Goal: Task Accomplishment & Management: Complete application form

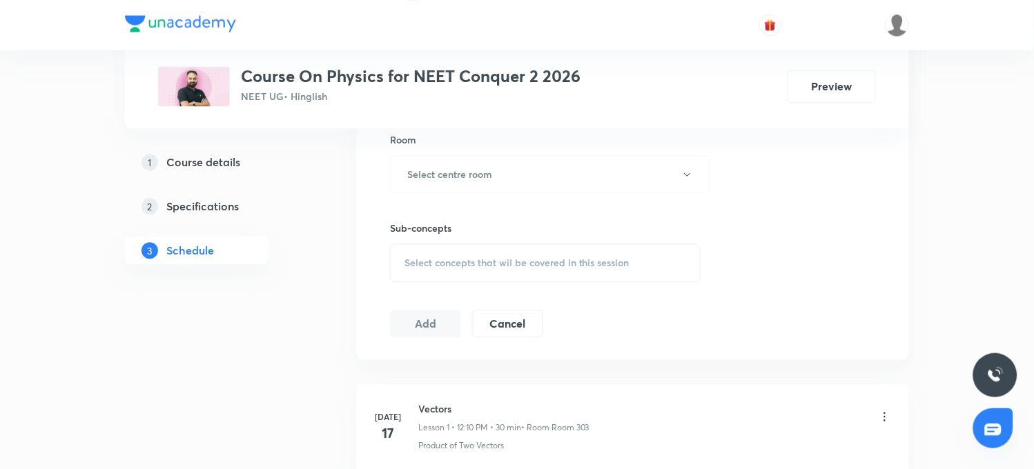
scroll to position [613, 0]
click at [558, 262] on span "Select concepts that wil be covered in this session" at bounding box center [516, 258] width 225 height 11
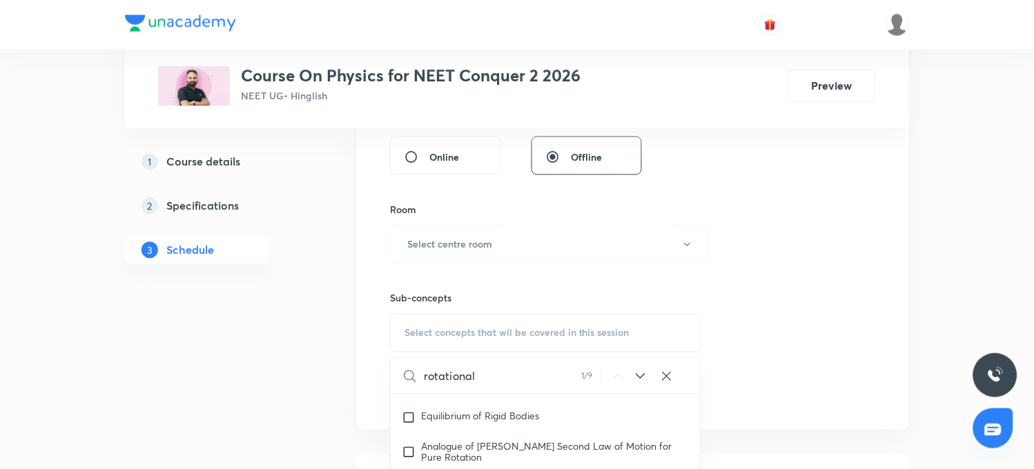
scroll to position [536, 0]
type input "rotational"
click at [642, 378] on icon at bounding box center [640, 379] width 17 height 17
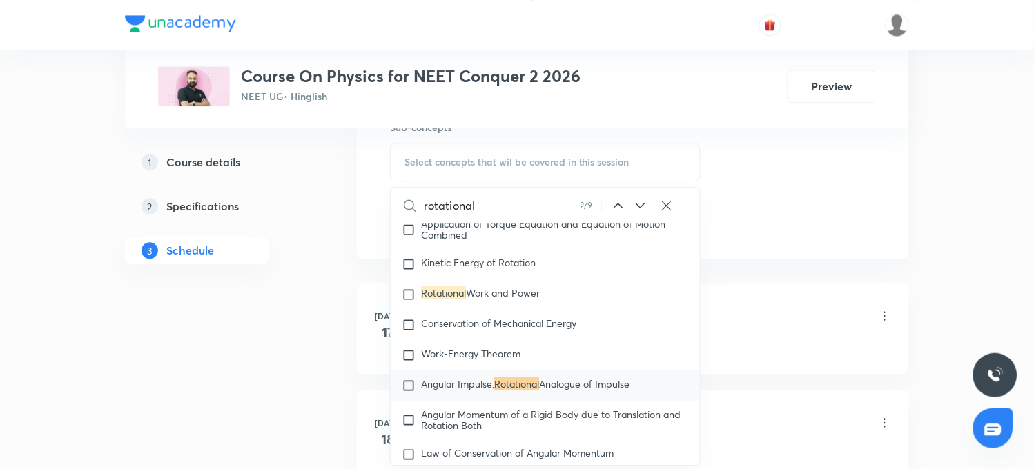
scroll to position [767, 0]
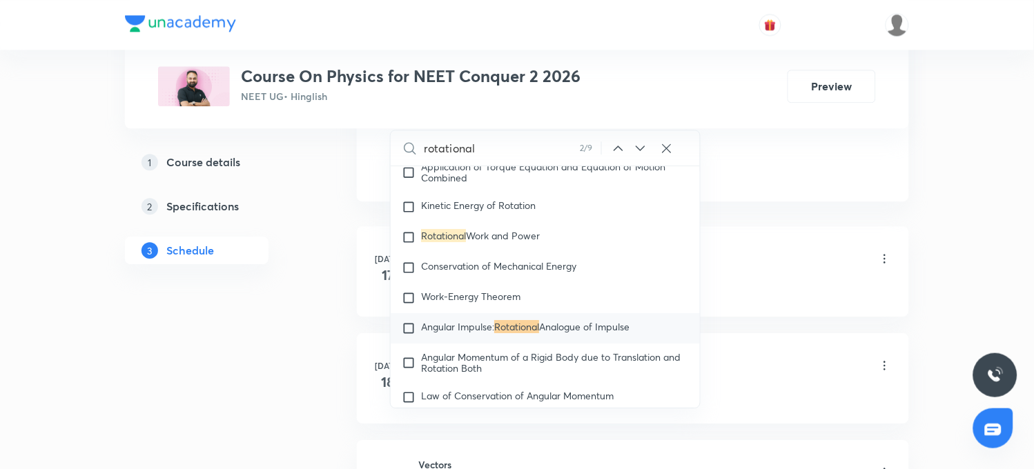
click at [639, 143] on icon at bounding box center [640, 148] width 17 height 17
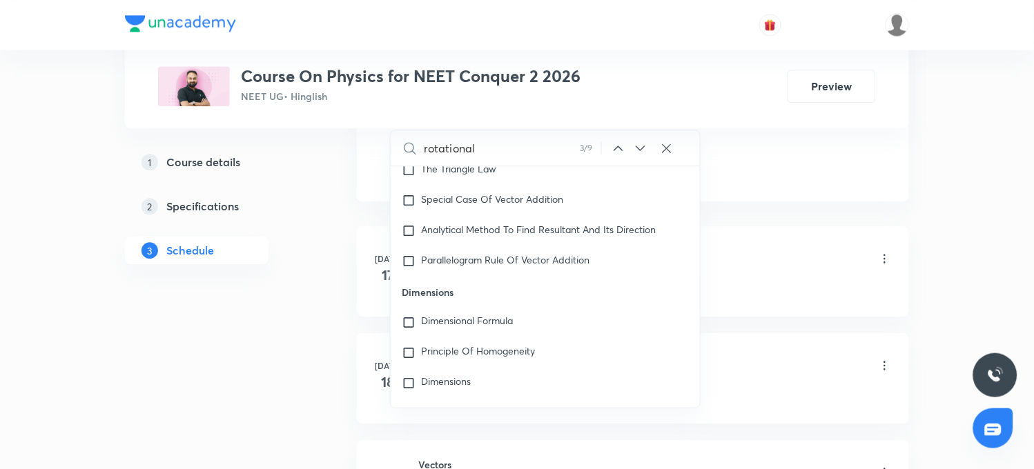
scroll to position [28017, 0]
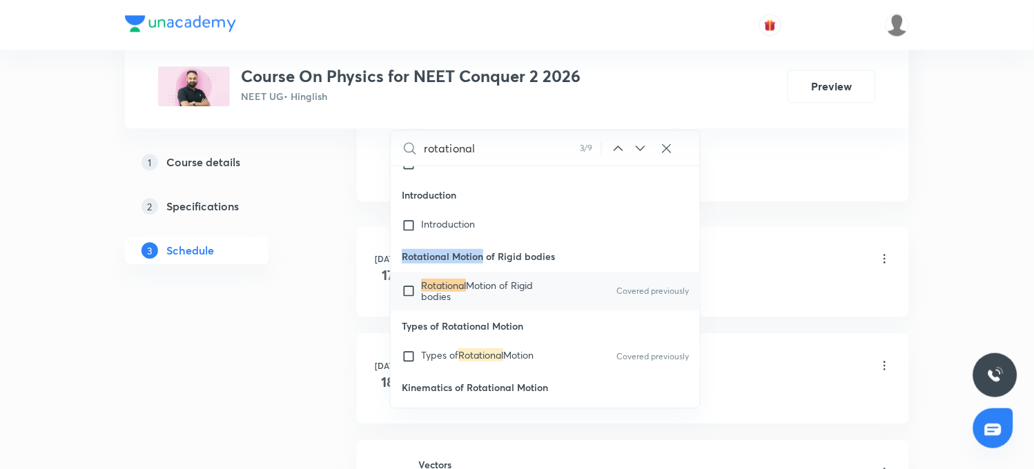
drag, startPoint x: 402, startPoint y: 313, endPoint x: 484, endPoint y: 320, distance: 83.2
click at [484, 272] on p "Rotational Motion of Rigid bodies" at bounding box center [545, 256] width 309 height 31
copy p "Rotational Motion"
click at [497, 303] on span "Motion of Rigid bodies" at bounding box center [477, 291] width 112 height 24
checkbox input "true"
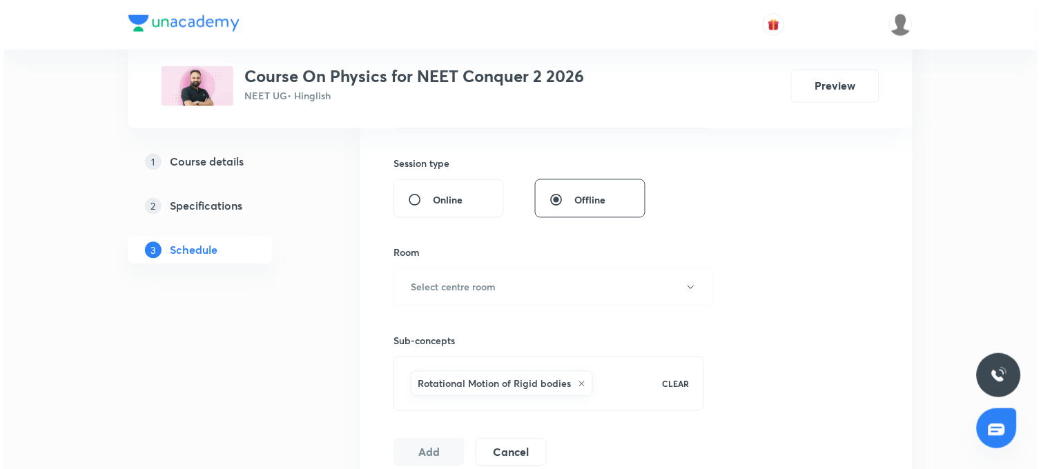
scroll to position [460, 0]
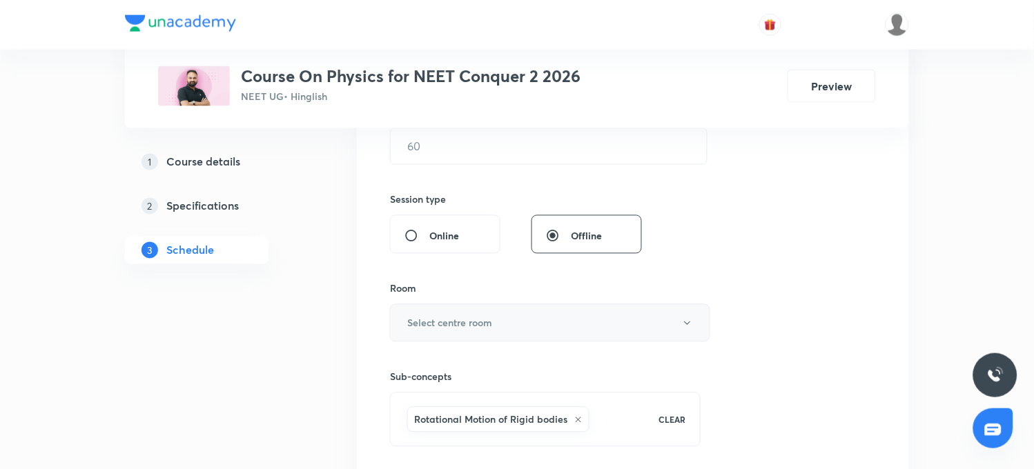
click at [575, 319] on button "Select centre room" at bounding box center [550, 323] width 320 height 38
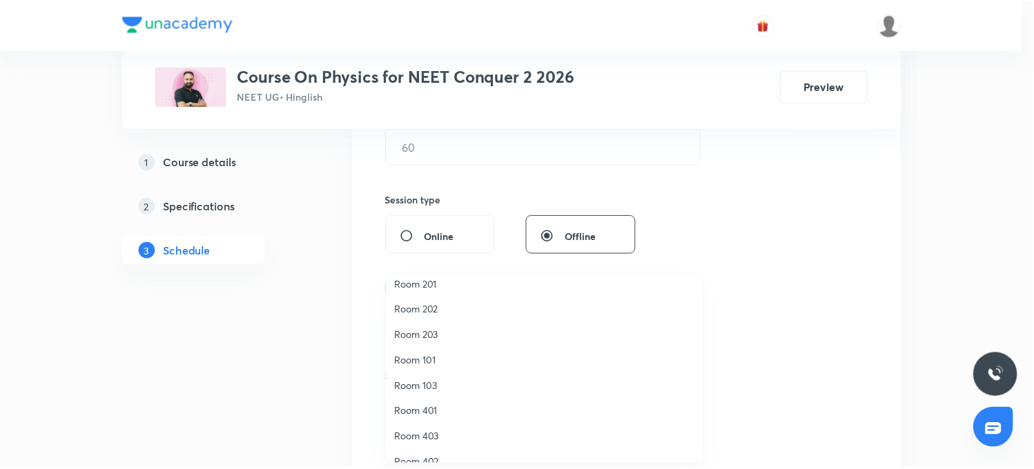
scroll to position [128, 0]
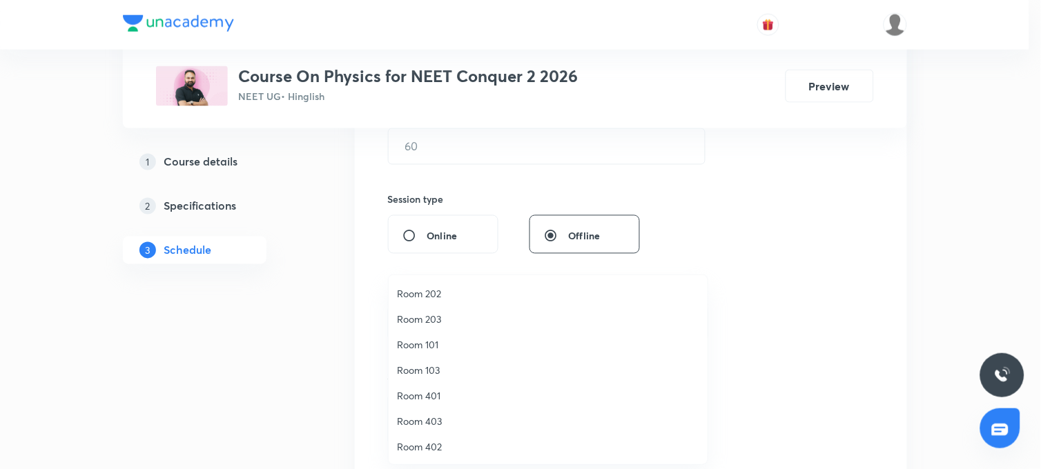
click at [444, 418] on span "Room 403" at bounding box center [548, 421] width 302 height 14
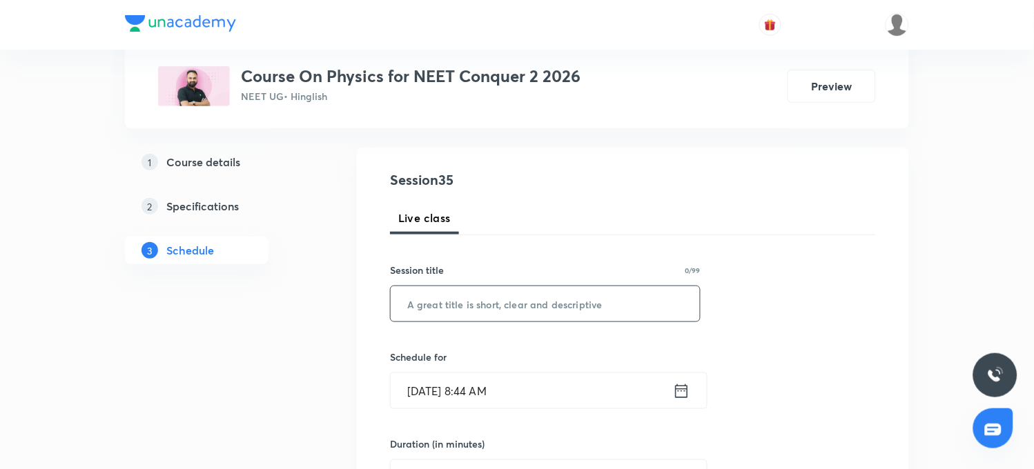
scroll to position [77, 0]
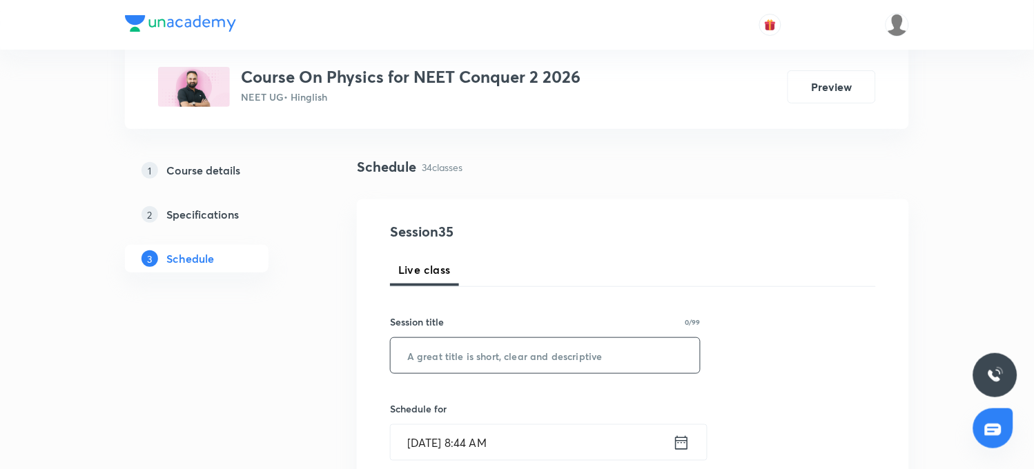
click at [498, 356] on input "text" at bounding box center [545, 355] width 309 height 35
paste input "Rotational Motion"
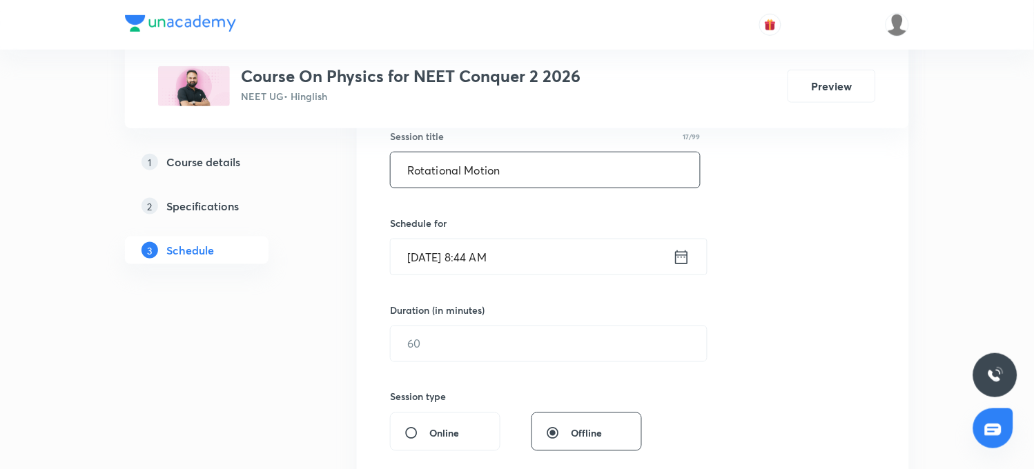
scroll to position [269, 0]
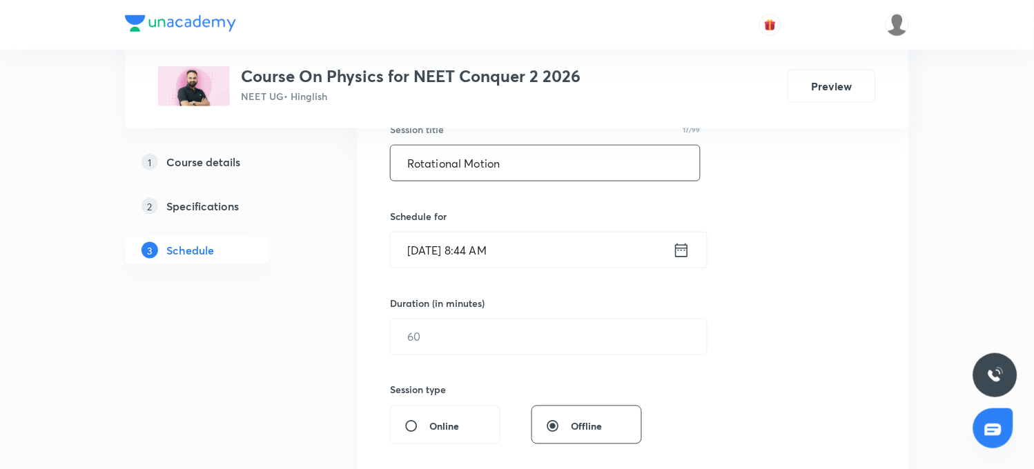
type input "Rotational Motion"
click at [685, 244] on icon at bounding box center [681, 250] width 17 height 19
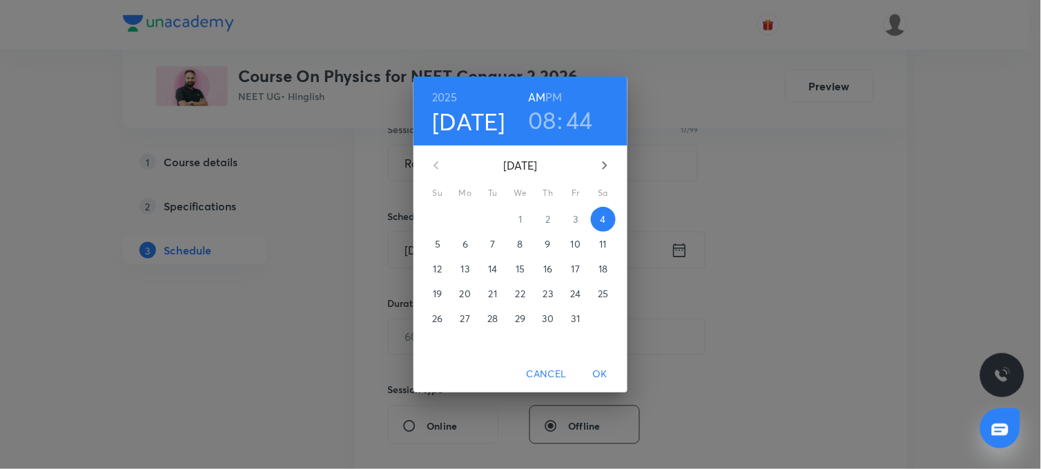
click at [578, 119] on h3 "44" at bounding box center [579, 120] width 27 height 29
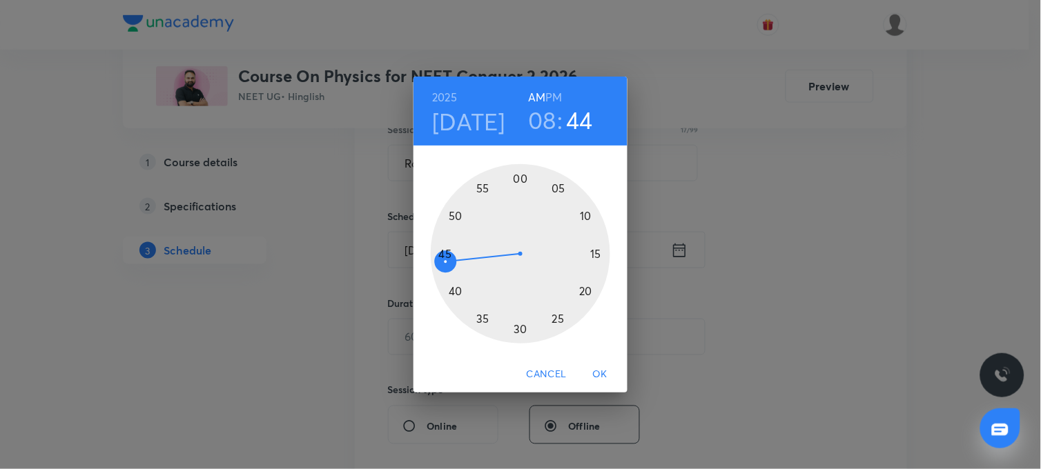
click at [440, 253] on div at bounding box center [520, 253] width 179 height 179
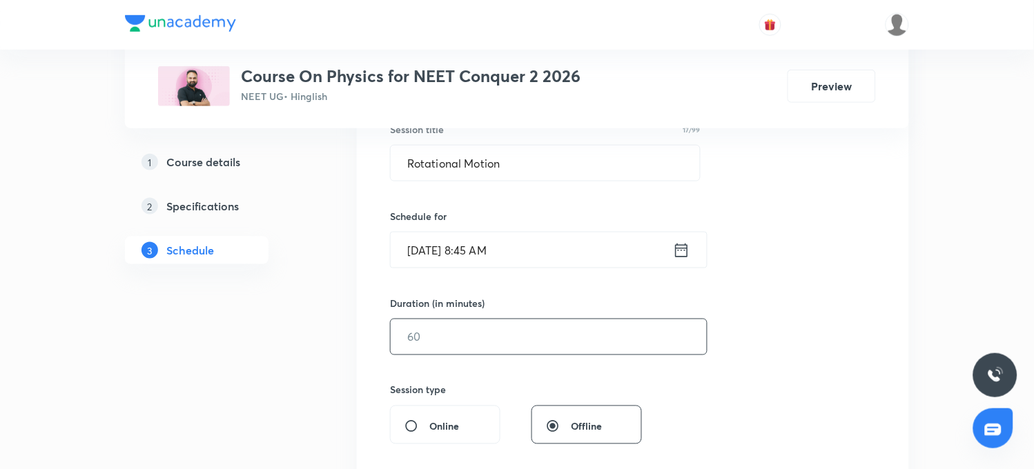
click at [463, 335] on input "text" at bounding box center [549, 337] width 316 height 35
type input "7"
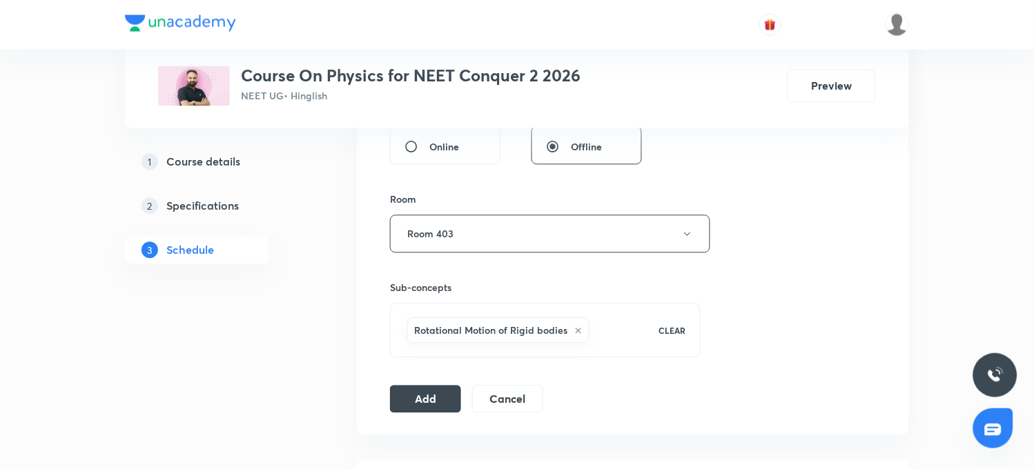
scroll to position [576, 0]
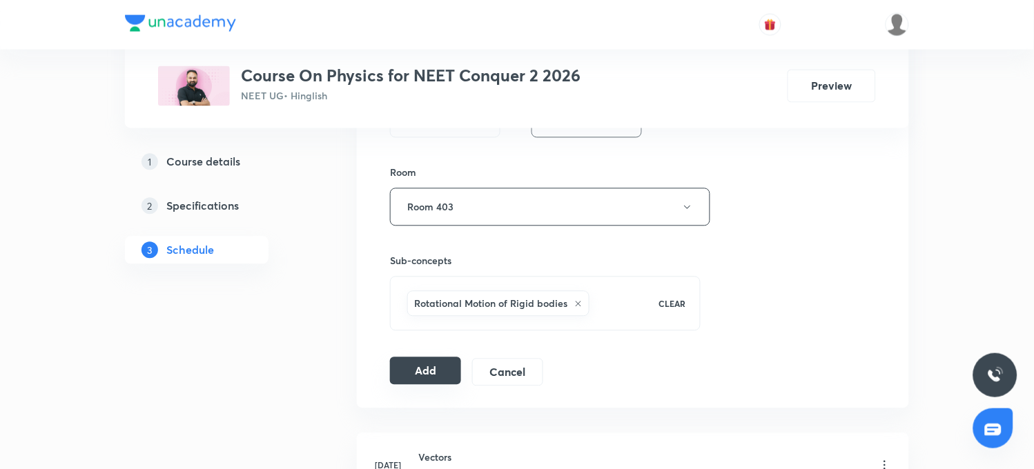
type input "65"
click at [438, 369] on button "Add" at bounding box center [425, 372] width 71 height 28
